Goal: Communication & Community: Answer question/provide support

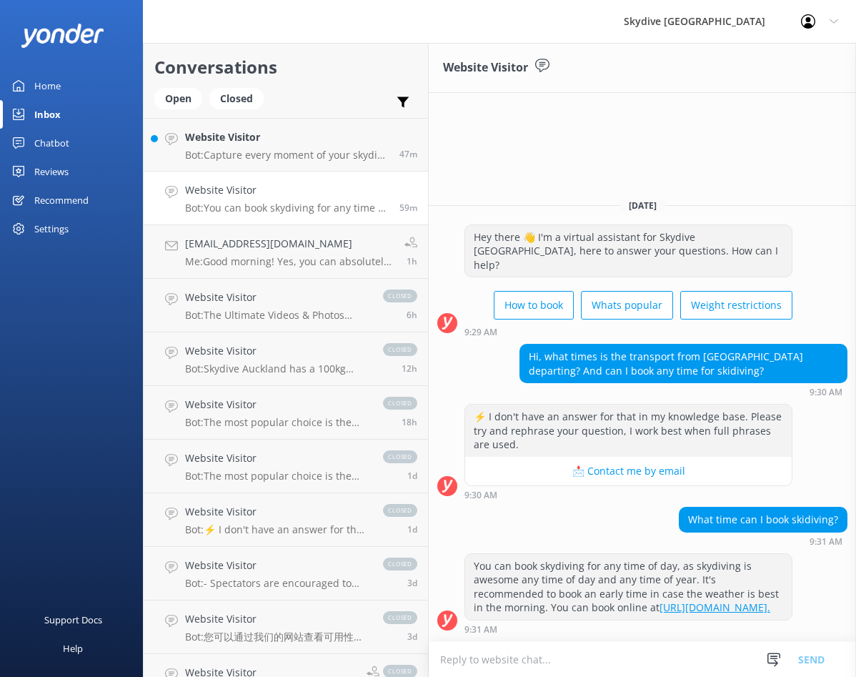
click at [625, 461] on button "📩 Contact me by email" at bounding box center [628, 471] width 327 height 29
click at [596, 357] on div "Hi, what times is the transport from [GEOGRAPHIC_DATA] departing? And can I boo…" at bounding box center [683, 364] width 327 height 38
click at [548, 665] on textarea at bounding box center [642, 659] width 427 height 35
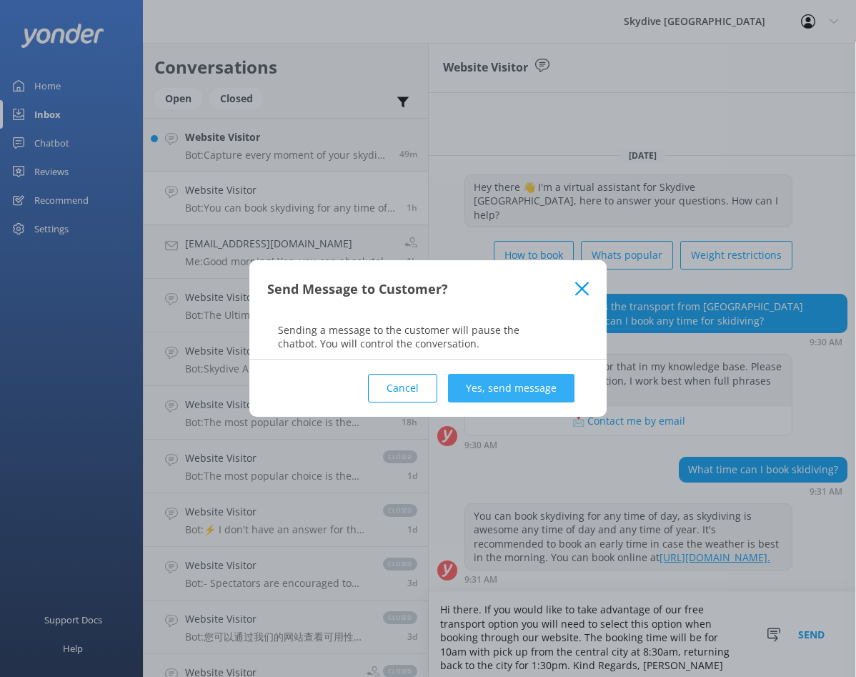
type textarea "Hi there. If you would like to take advantage of our free transport option you …"
click at [505, 390] on button "Yes, send message" at bounding box center [511, 388] width 127 height 29
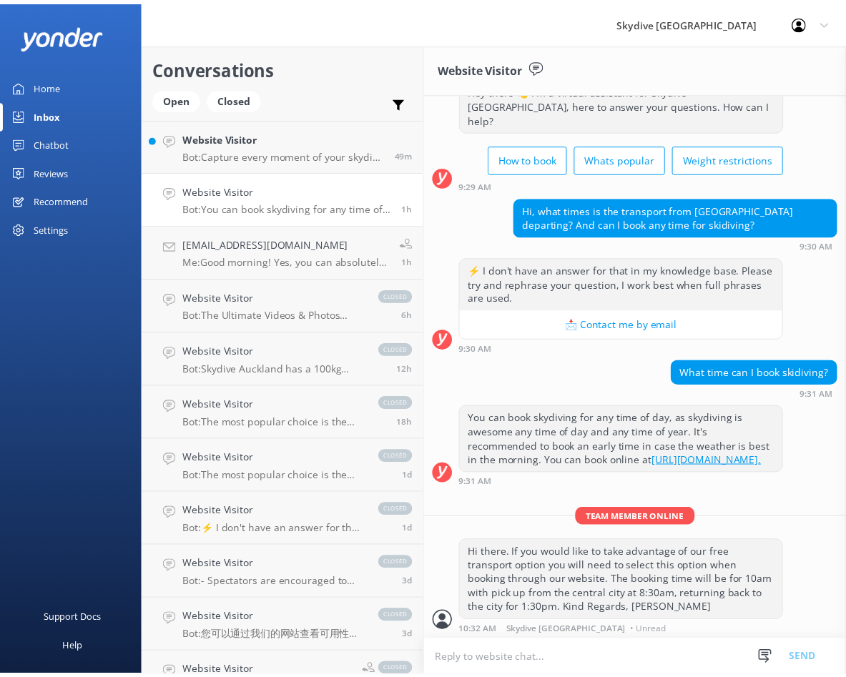
scroll to position [54, 0]
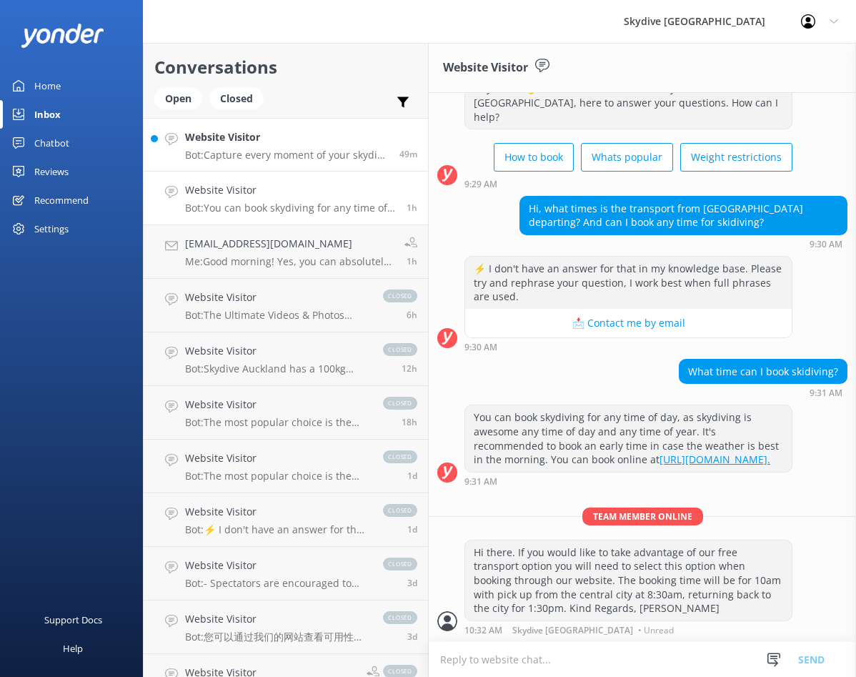
click at [266, 156] on p "Bot: Capture every moment of your skydive with personalized one-on-one videos a…" at bounding box center [287, 155] width 204 height 13
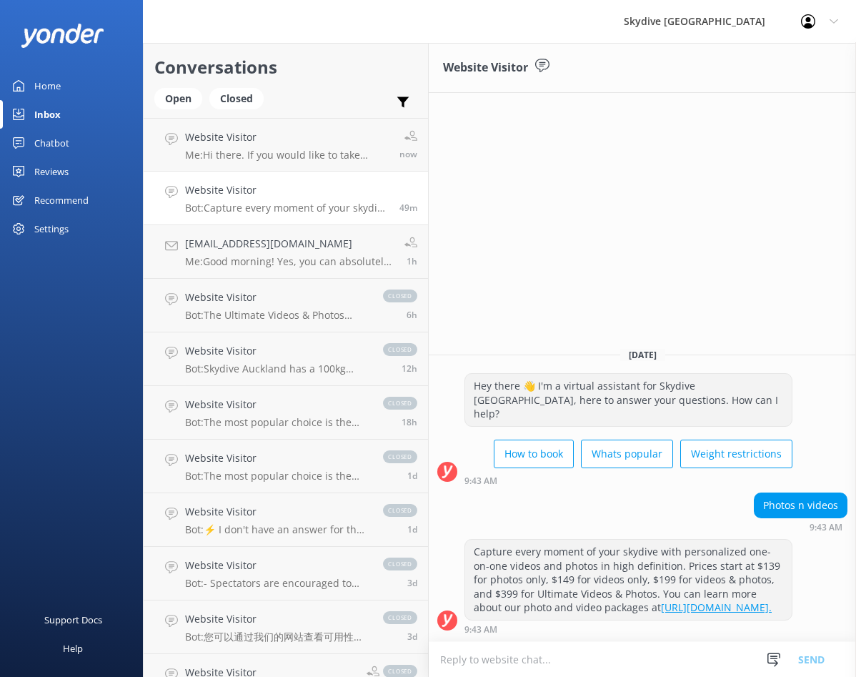
click at [50, 84] on div "Home" at bounding box center [47, 85] width 26 height 29
